Goal: Find contact information: Find contact information

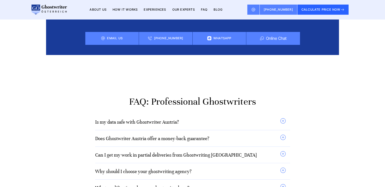
scroll to position [4469, 0]
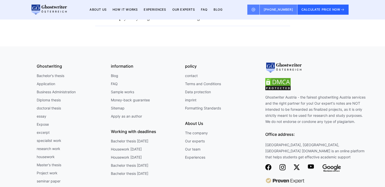
click at [267, 164] on img at bounding box center [268, 167] width 6 height 6
click at [270, 164] on img at bounding box center [268, 167] width 6 height 6
click at [266, 164] on img at bounding box center [268, 167] width 6 height 6
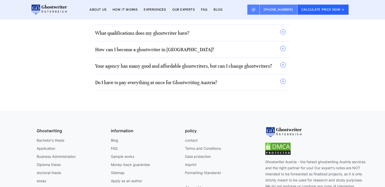
scroll to position [4402, 0]
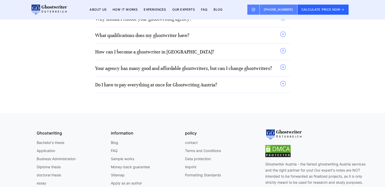
click at [189, 140] on font "contact" at bounding box center [191, 142] width 13 height 4
click at [256, 10] on link at bounding box center [253, 10] width 12 height 10
click at [85, 129] on div "Ghostwriting" at bounding box center [72, 132] width 70 height 7
drag, startPoint x: 296, startPoint y: 12, endPoint x: 268, endPoint y: 9, distance: 27.8
click at [268, 9] on nav "CALCULATE PRICE NOW 9:00 - 18:00 Mon.-Sun. [PHONE_NUMBER] Ghostwriting Bachelor…" at bounding box center [192, 9] width 385 height 19
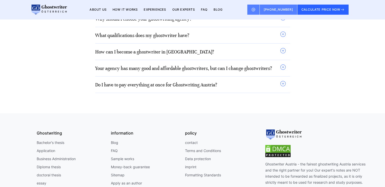
click at [102, 172] on li "doctoral thesis" at bounding box center [72, 175] width 70 height 6
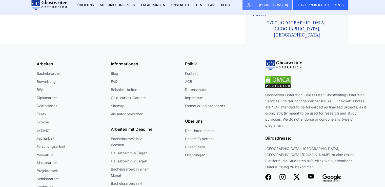
scroll to position [325, 0]
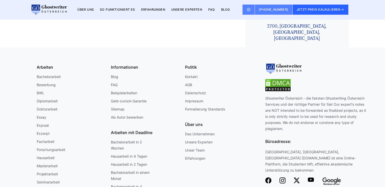
click at [268, 177] on img at bounding box center [268, 180] width 6 height 6
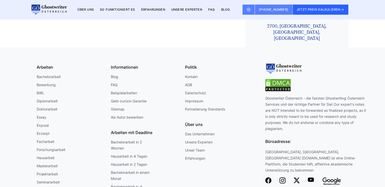
click at [268, 177] on img at bounding box center [268, 180] width 6 height 6
drag, startPoint x: 299, startPoint y: 164, endPoint x: 234, endPoint y: 160, distance: 65.1
click at [234, 160] on div "Arbeiten Bachelorarbeit Bewerbung BWL Diplomarbeit Doktorarbeit Essay Exposé Ex…" at bounding box center [146, 138] width 218 height 162
click at [269, 177] on img at bounding box center [268, 180] width 6 height 6
